Goal: Information Seeking & Learning: Learn about a topic

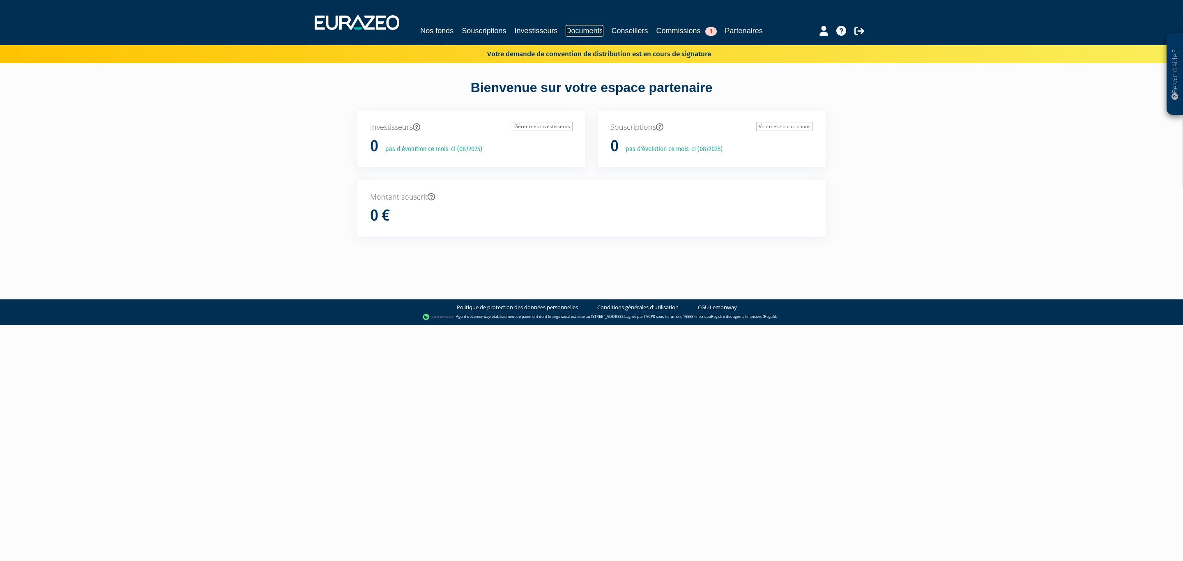
click at [602, 30] on link "Documents" at bounding box center [583, 30] width 37 height 11
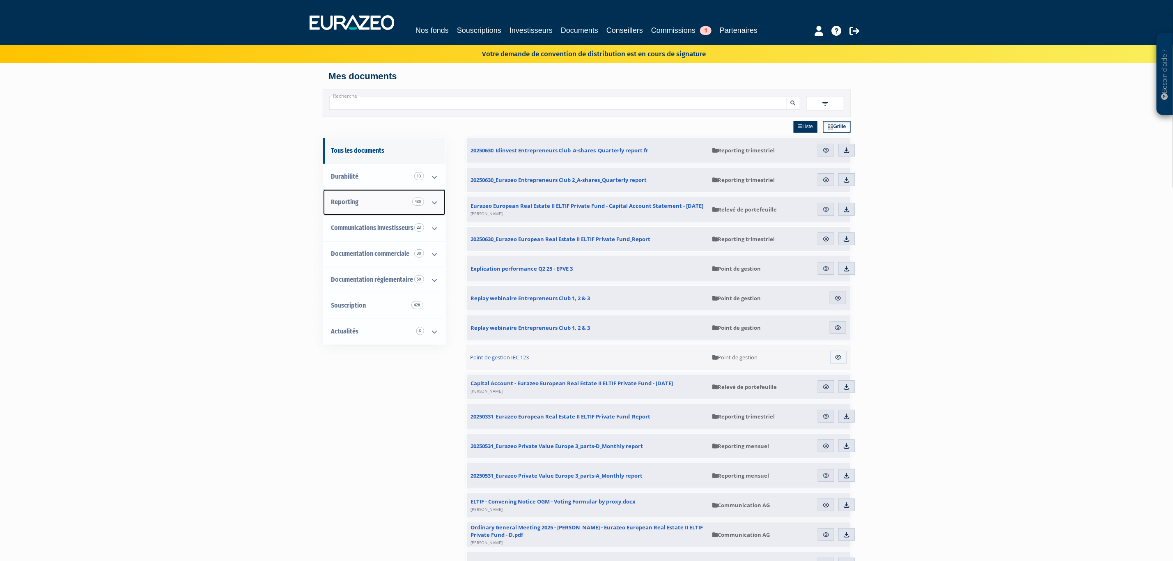
click at [407, 212] on link "Reporting 430" at bounding box center [384, 202] width 122 height 26
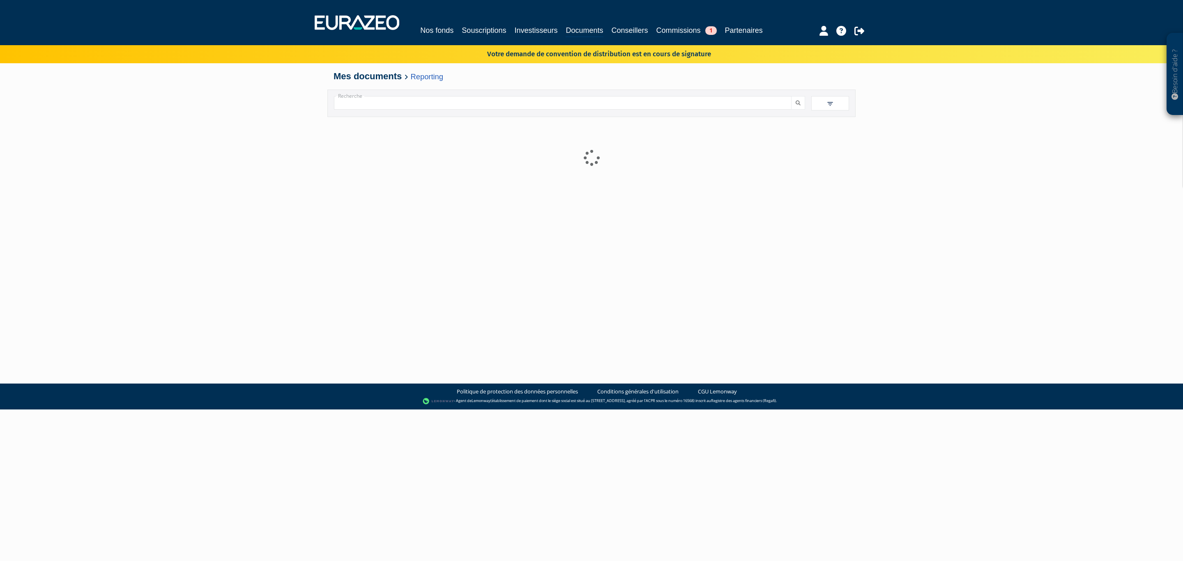
click at [830, 108] on img at bounding box center [829, 103] width 7 height 7
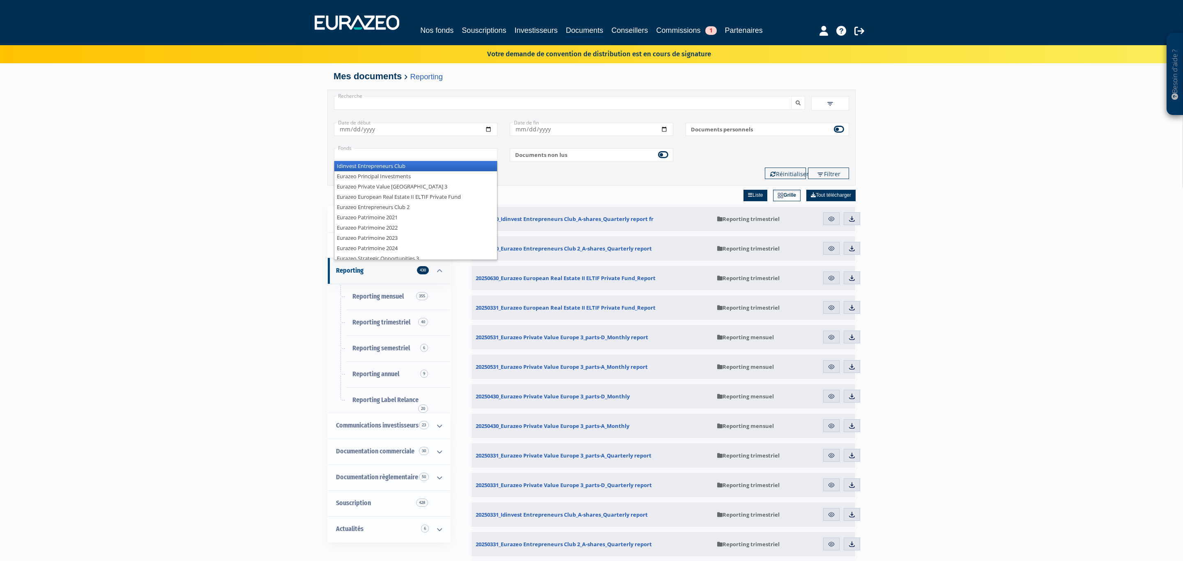
click at [460, 160] on input "text" at bounding box center [415, 154] width 163 height 12
type input "+"
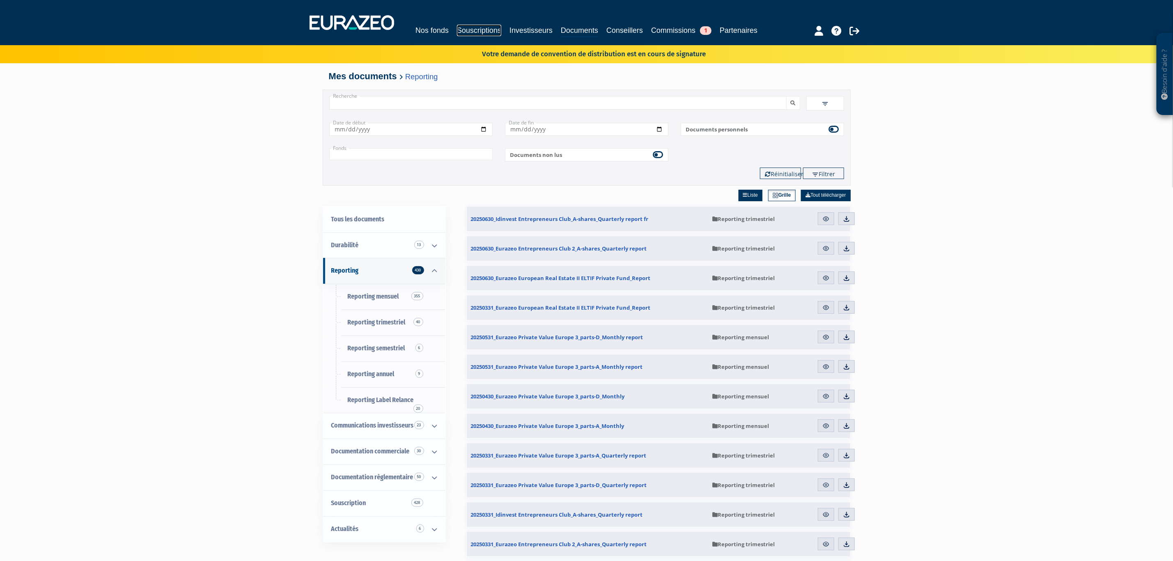
drag, startPoint x: 475, startPoint y: 26, endPoint x: 484, endPoint y: 28, distance: 9.7
click at [477, 26] on link "Souscriptions" at bounding box center [479, 30] width 44 height 11
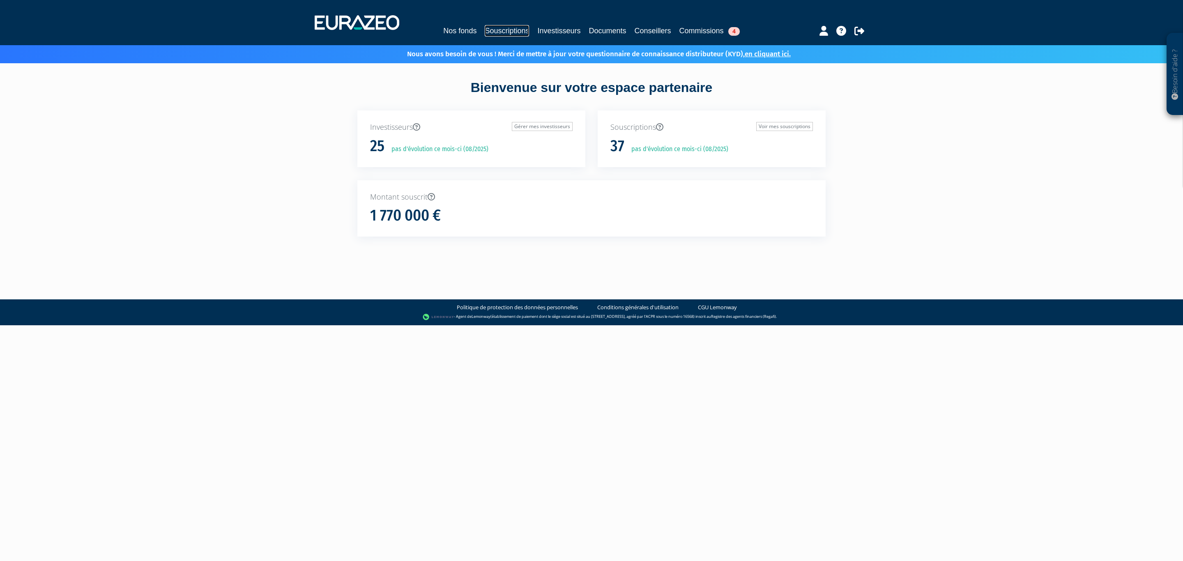
click at [492, 34] on link "Souscriptions" at bounding box center [507, 30] width 44 height 11
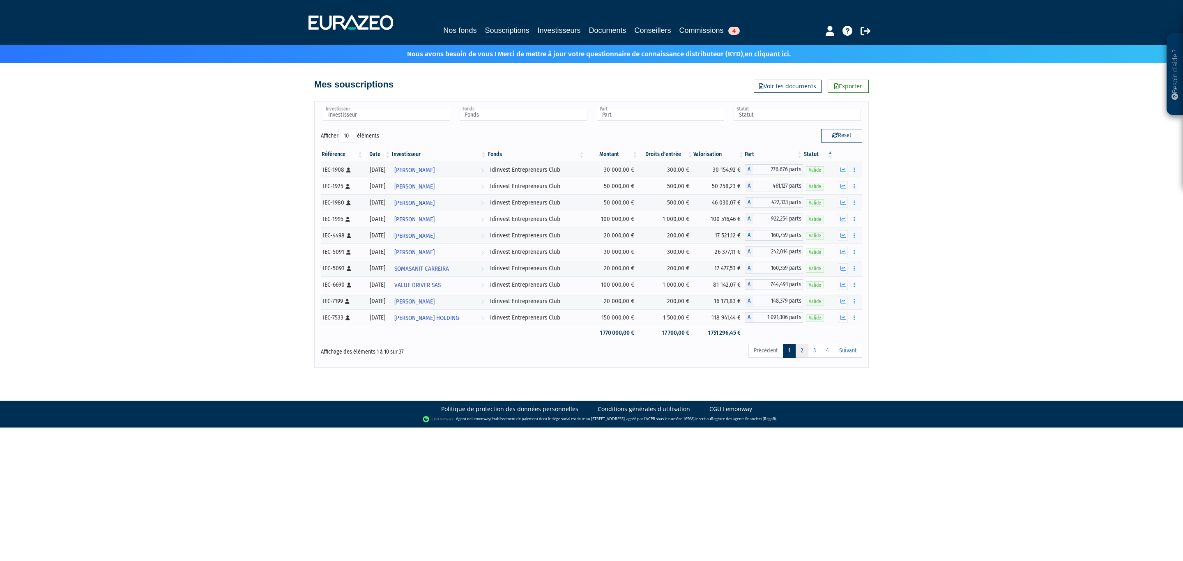
click at [798, 353] on link "2" at bounding box center [801, 351] width 13 height 14
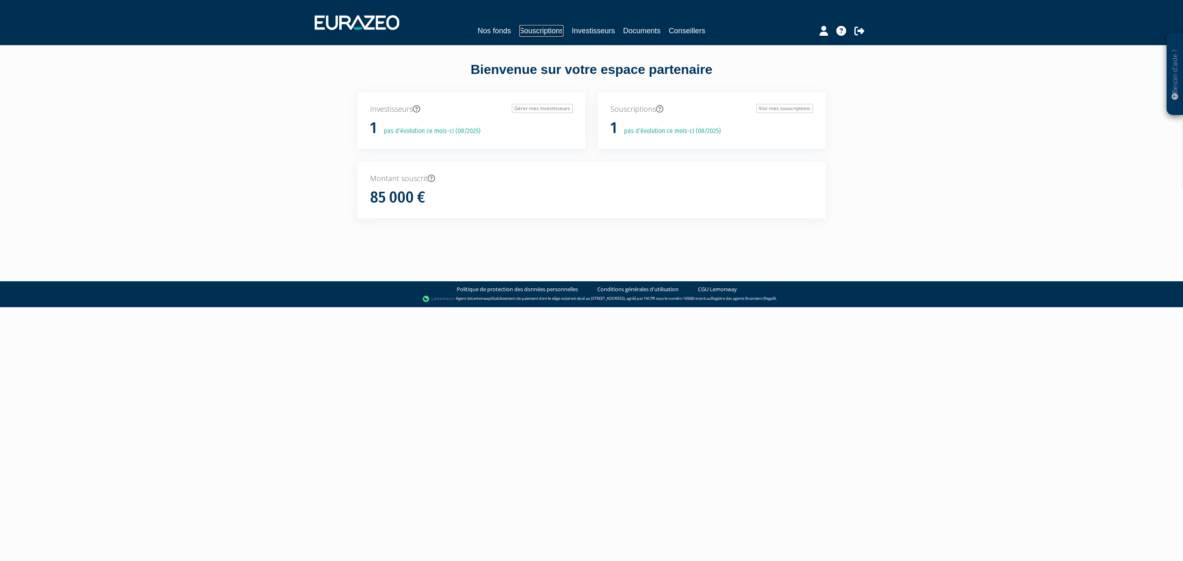
click at [539, 30] on link "Souscriptions" at bounding box center [541, 30] width 44 height 11
click at [638, 25] on link "Documents" at bounding box center [641, 30] width 37 height 11
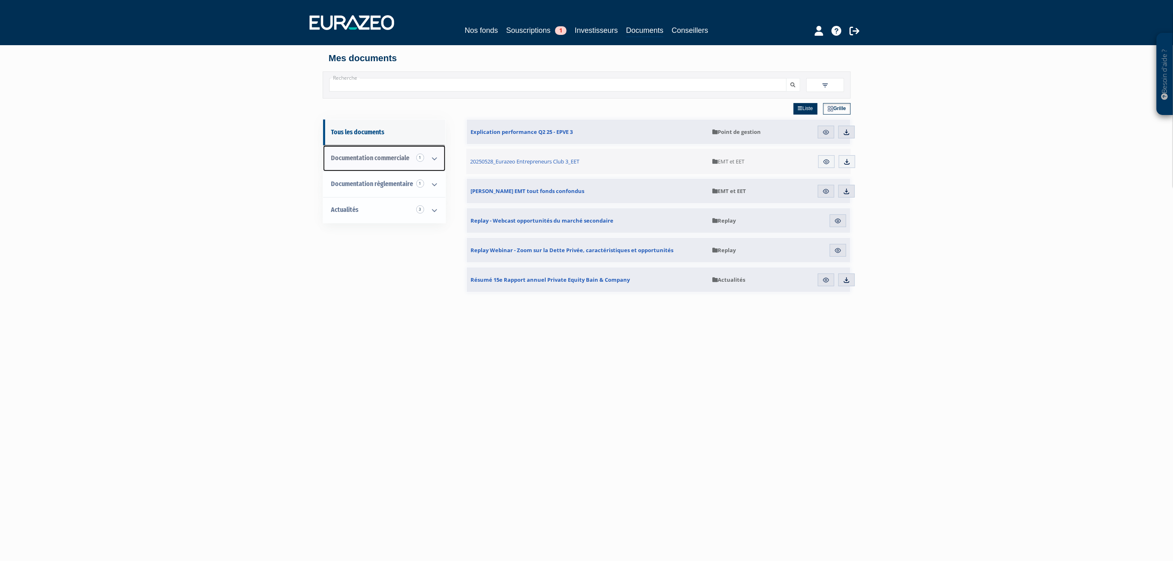
click at [394, 161] on span "Documentation commerciale 1" at bounding box center [370, 158] width 78 height 8
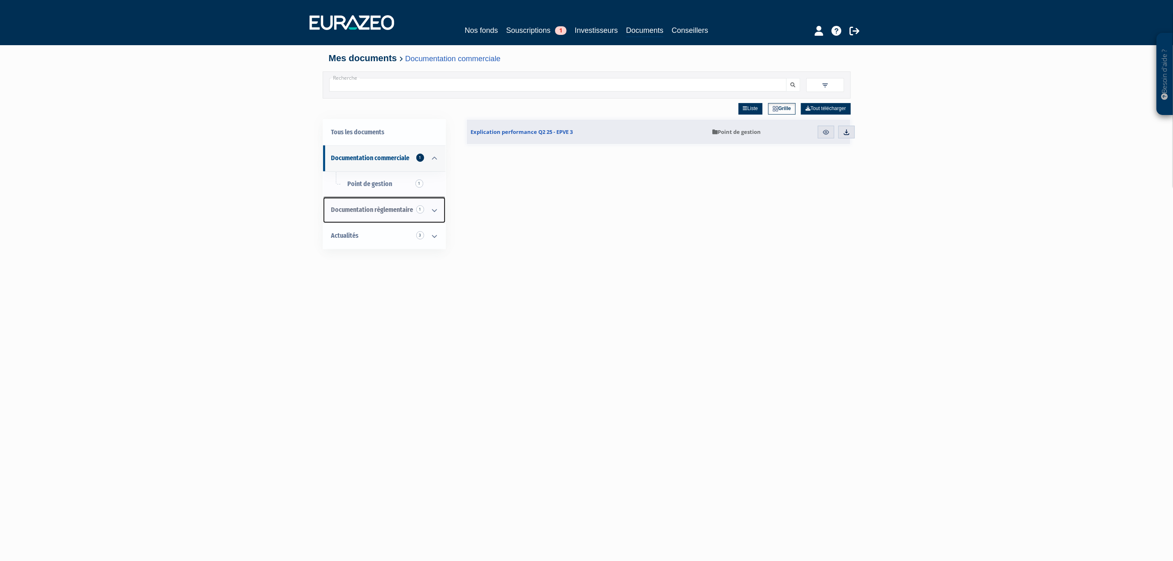
click at [397, 214] on span "Documentation règlementaire 1" at bounding box center [372, 210] width 82 height 8
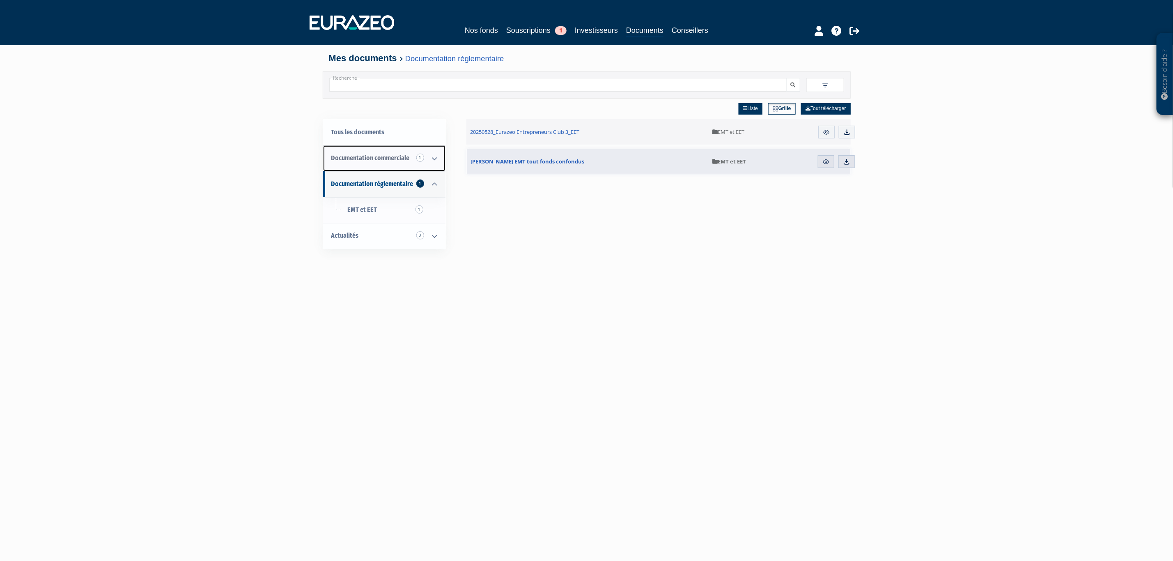
click at [378, 161] on span "Documentation commerciale 1" at bounding box center [370, 158] width 78 height 8
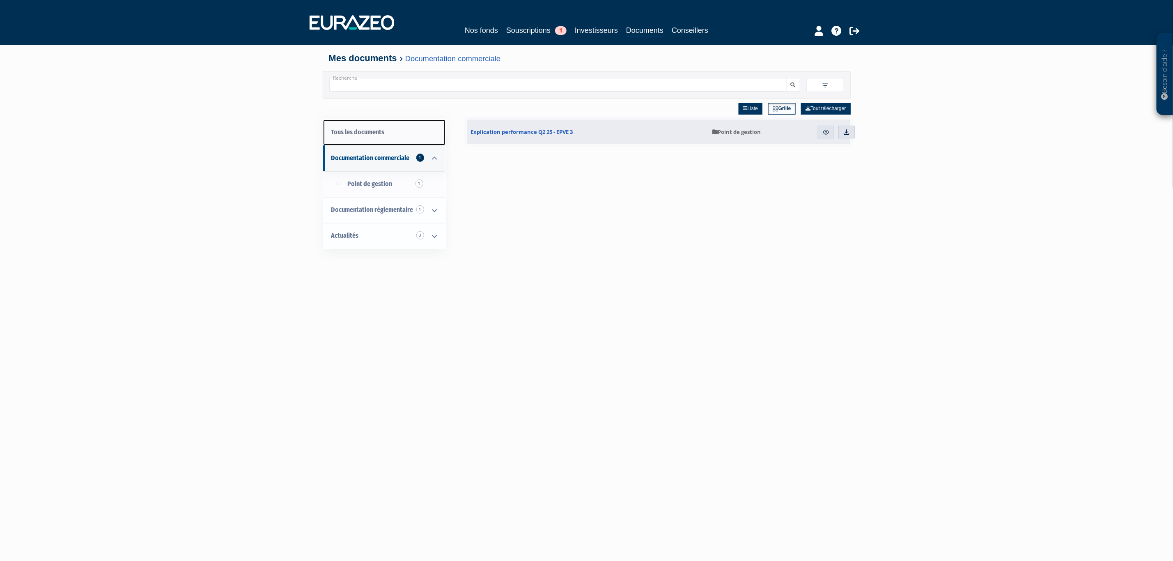
click at [376, 133] on link "Tous les documents" at bounding box center [384, 133] width 122 height 26
